Goal: Task Accomplishment & Management: Manage account settings

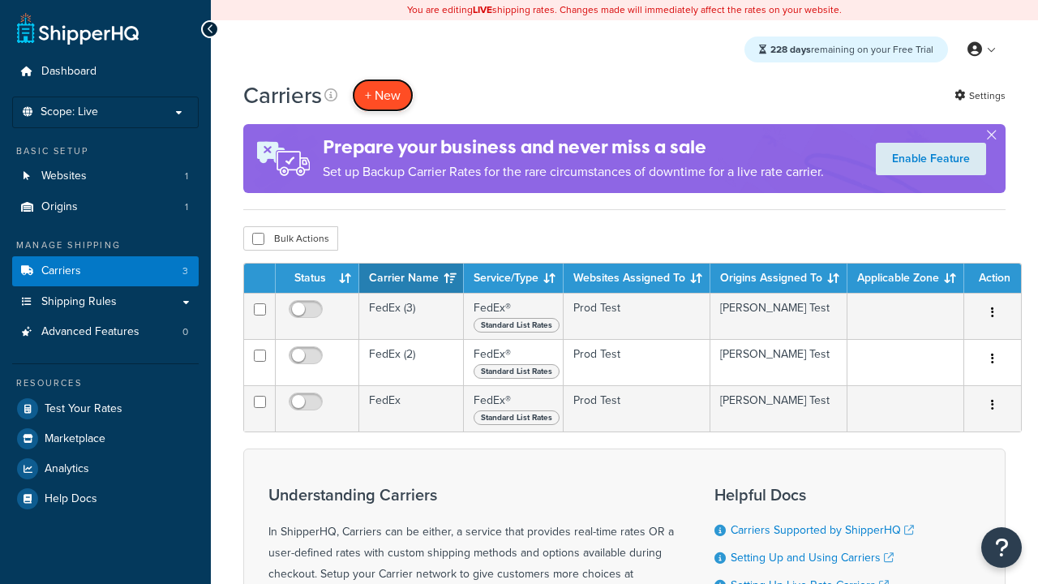
click at [383, 95] on button "+ New" at bounding box center [383, 95] width 62 height 33
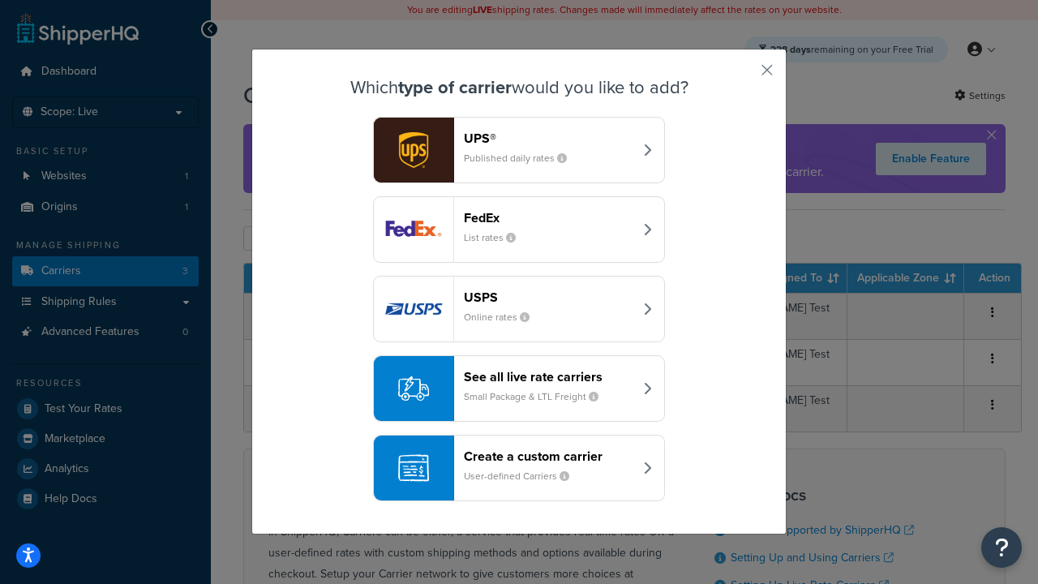
click at [519, 229] on div "FedEx List rates" at bounding box center [548, 229] width 169 height 39
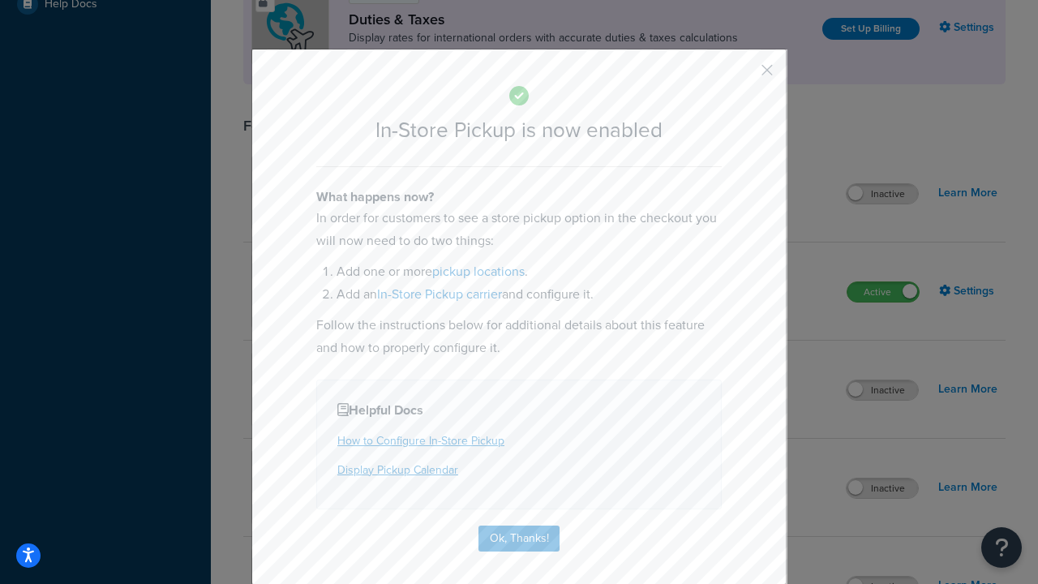
click at [743, 75] on button "button" at bounding box center [743, 76] width 4 height 4
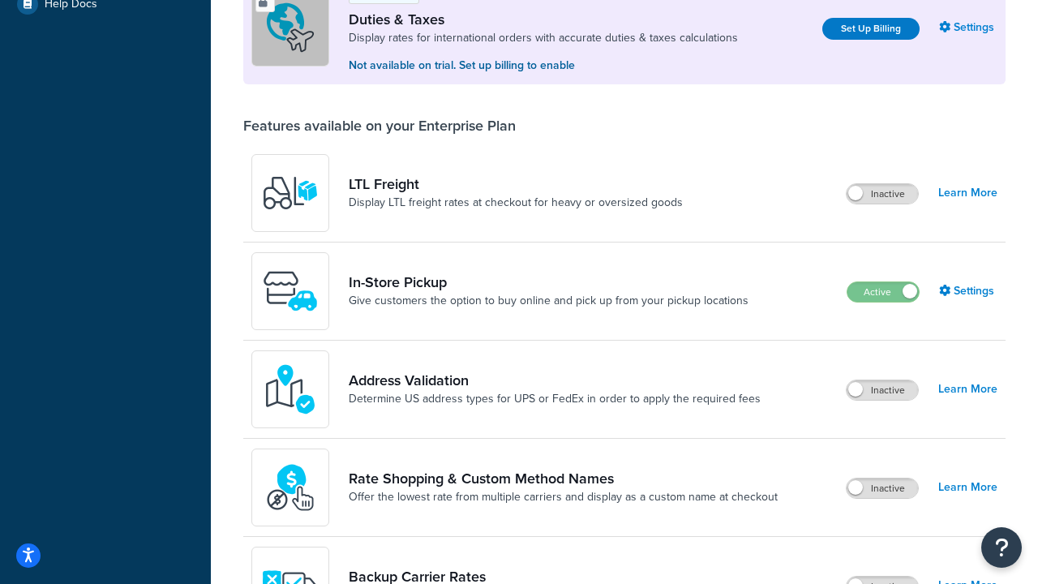
scroll to position [495, 0]
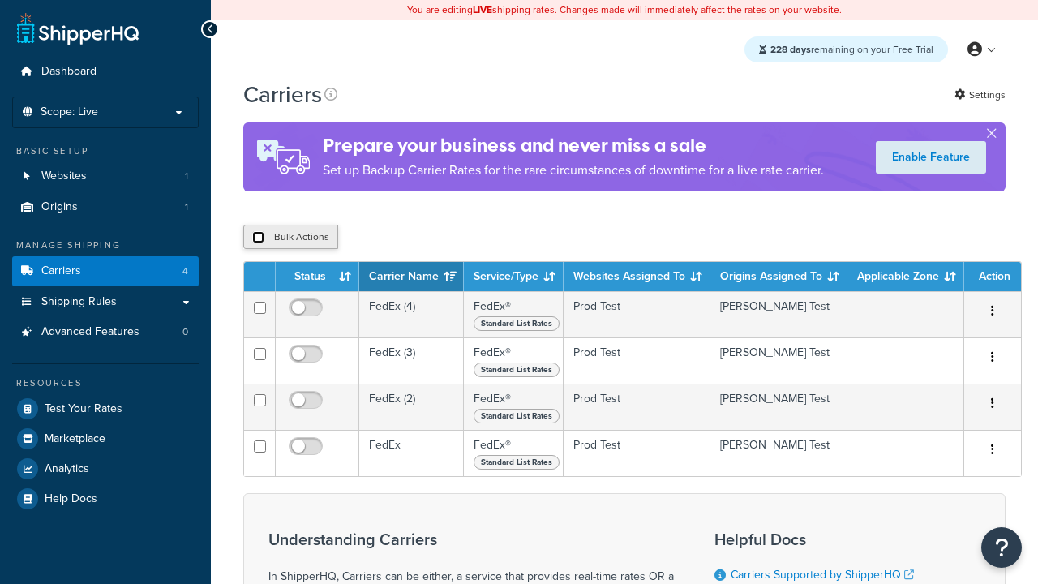
click at [258, 239] on input "checkbox" at bounding box center [258, 237] width 12 height 12
checkbox input "true"
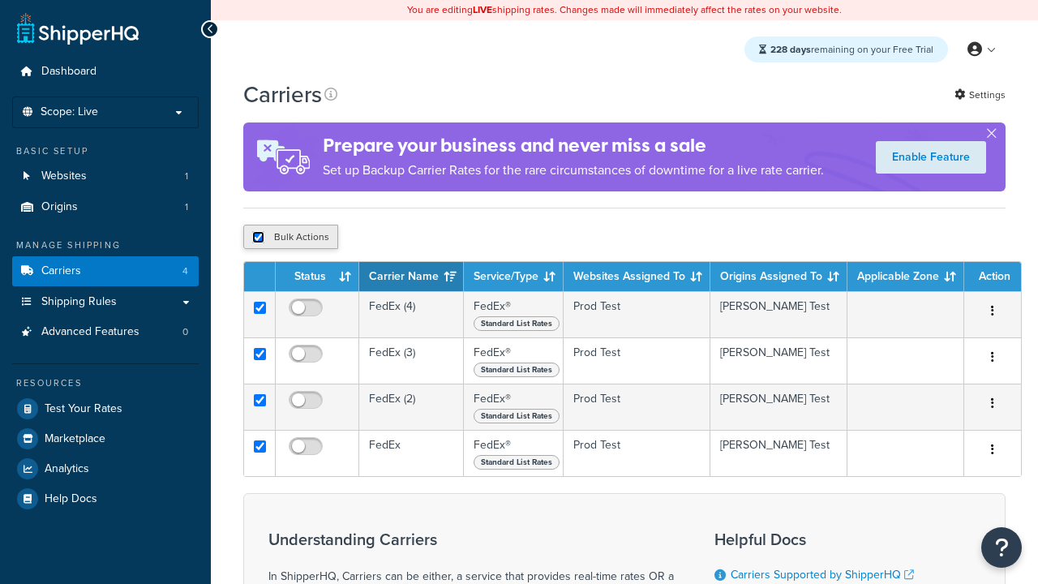
checkbox input "true"
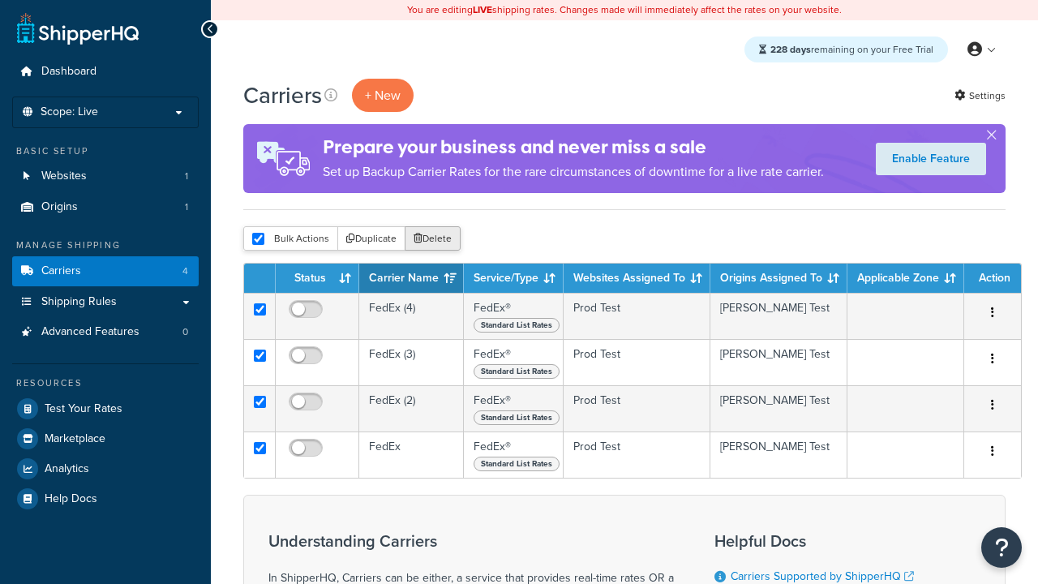
click at [436, 239] on button "Delete" at bounding box center [433, 238] width 56 height 24
